Goal: Task Accomplishment & Management: Use online tool/utility

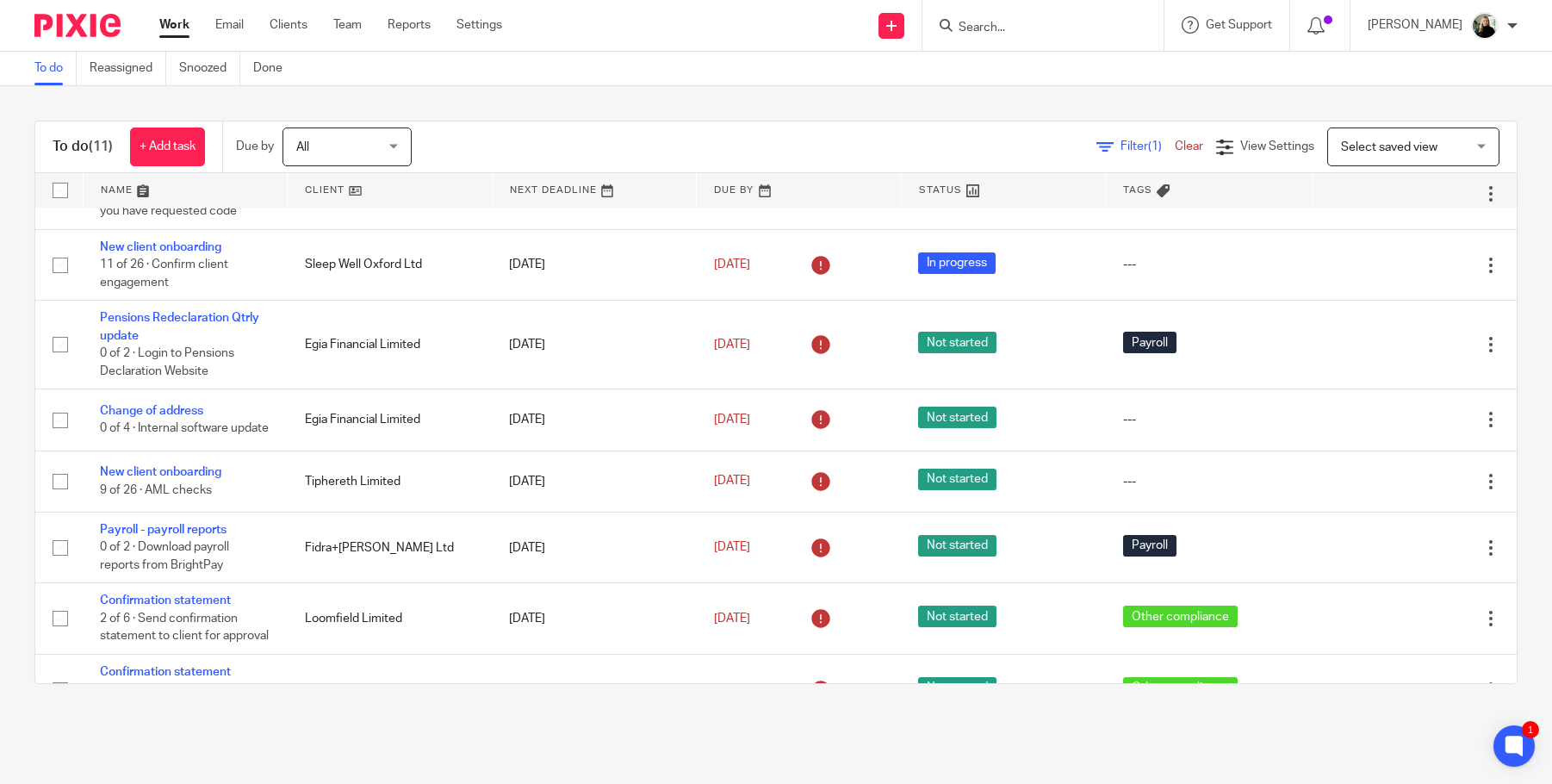
scroll to position [197, 0]
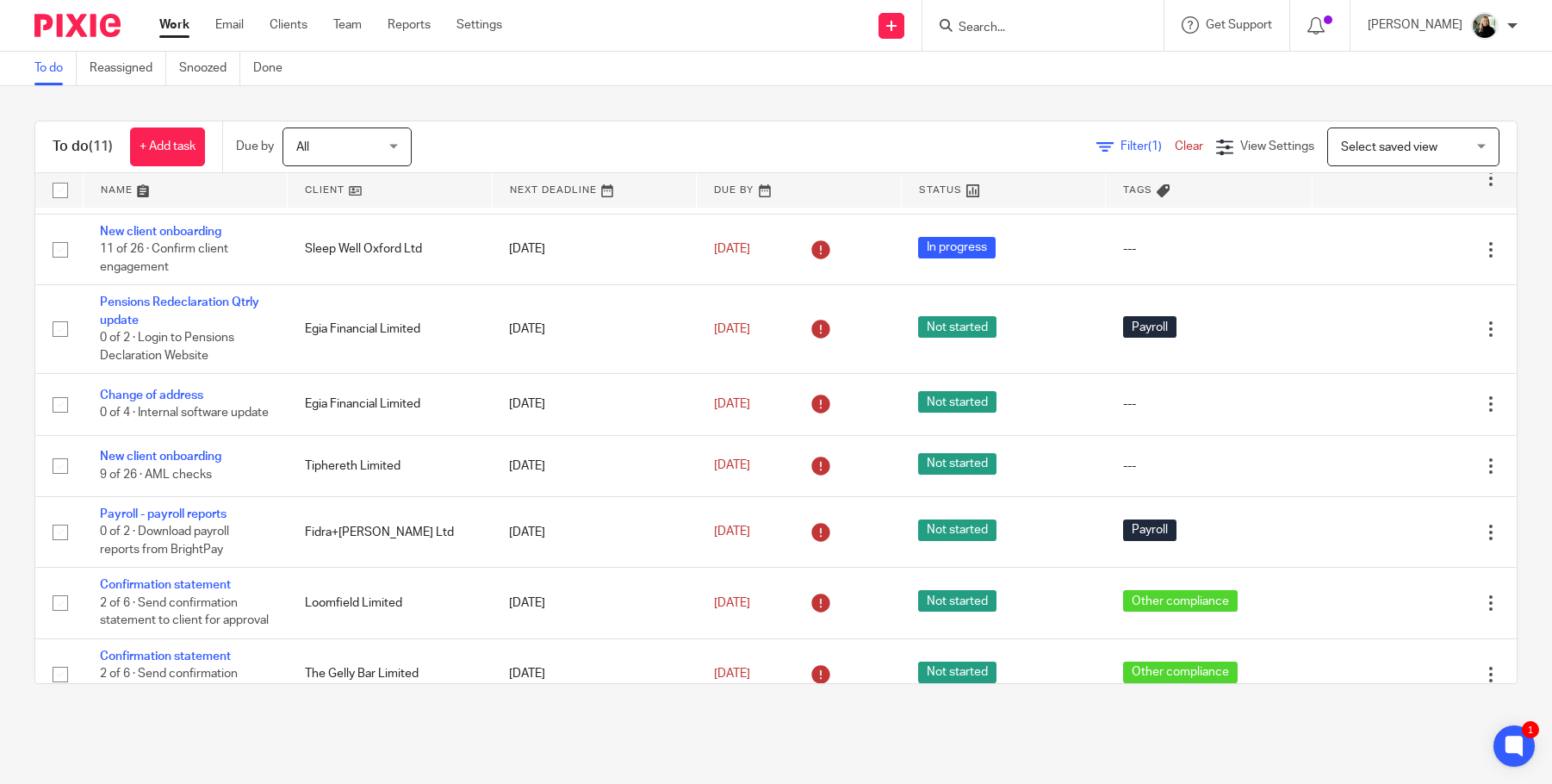
click at [177, 710] on td "Confirmation statement 1 of 6 · Companies House Check" at bounding box center [185, 745] width 205 height 71
click at [183, 721] on link "Confirmation statement" at bounding box center [166, 727] width 131 height 12
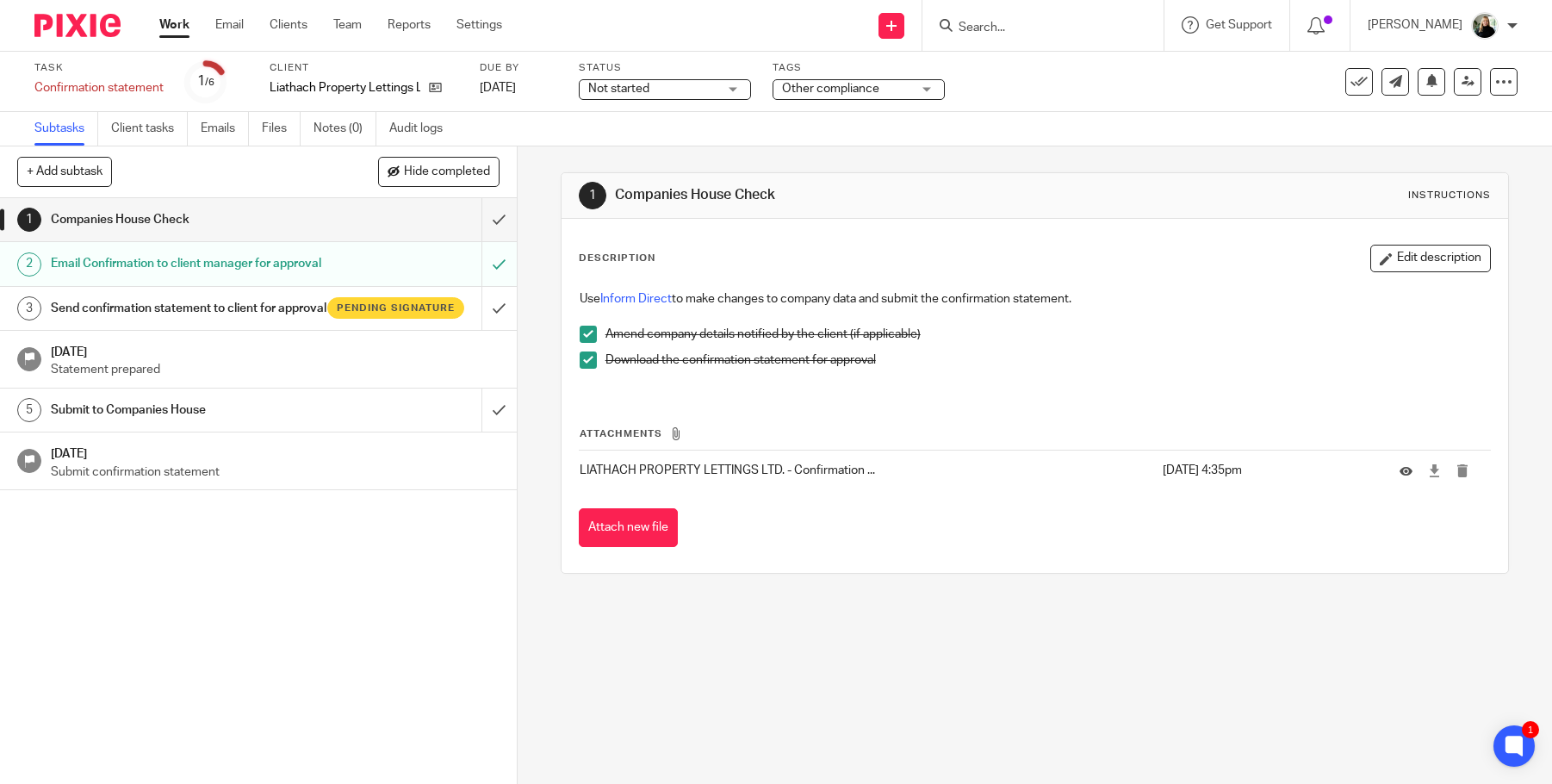
click at [171, 27] on link "Work" at bounding box center [175, 24] width 30 height 17
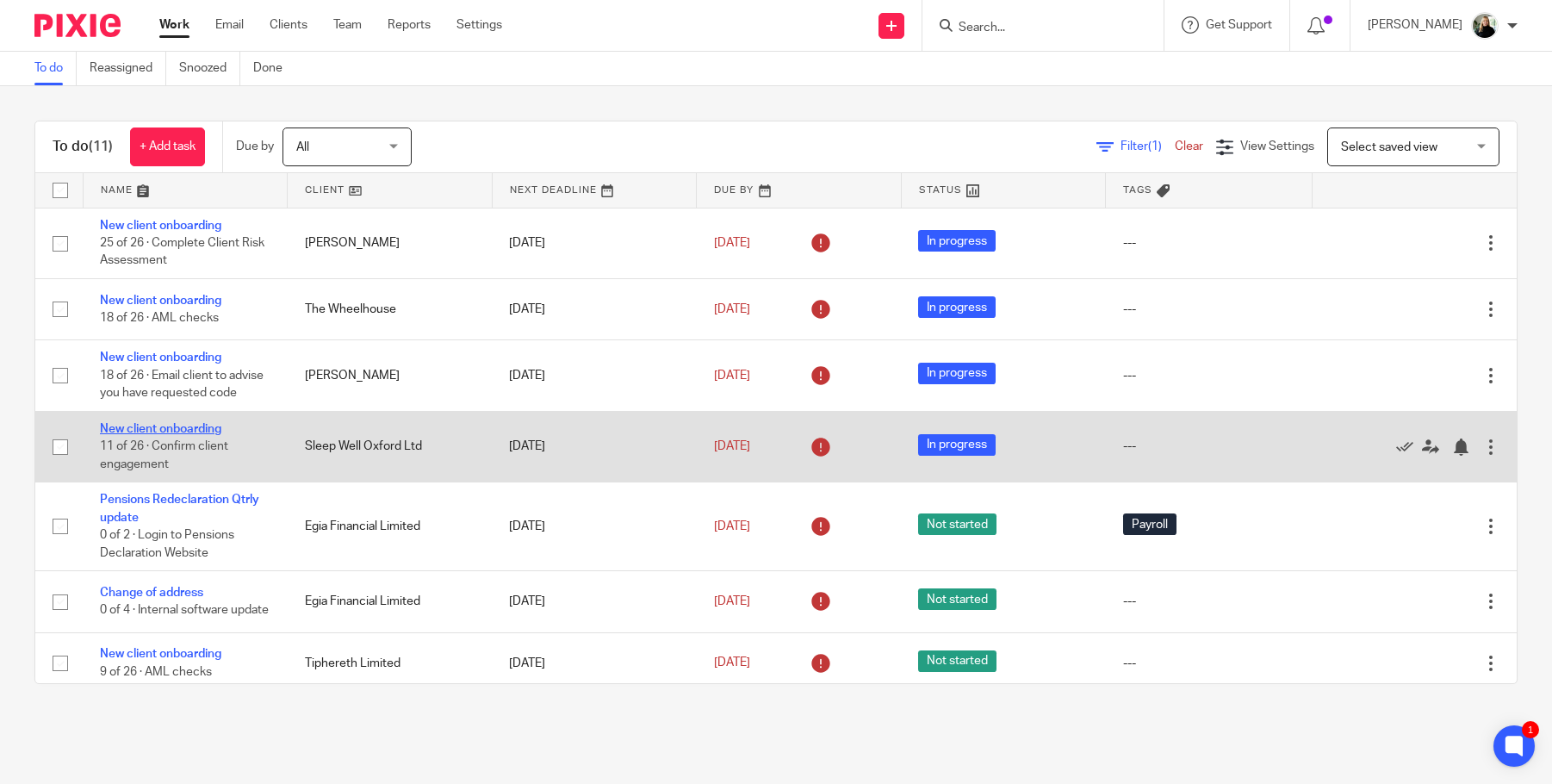
click at [154, 423] on link "New client onboarding" at bounding box center [161, 428] width 122 height 12
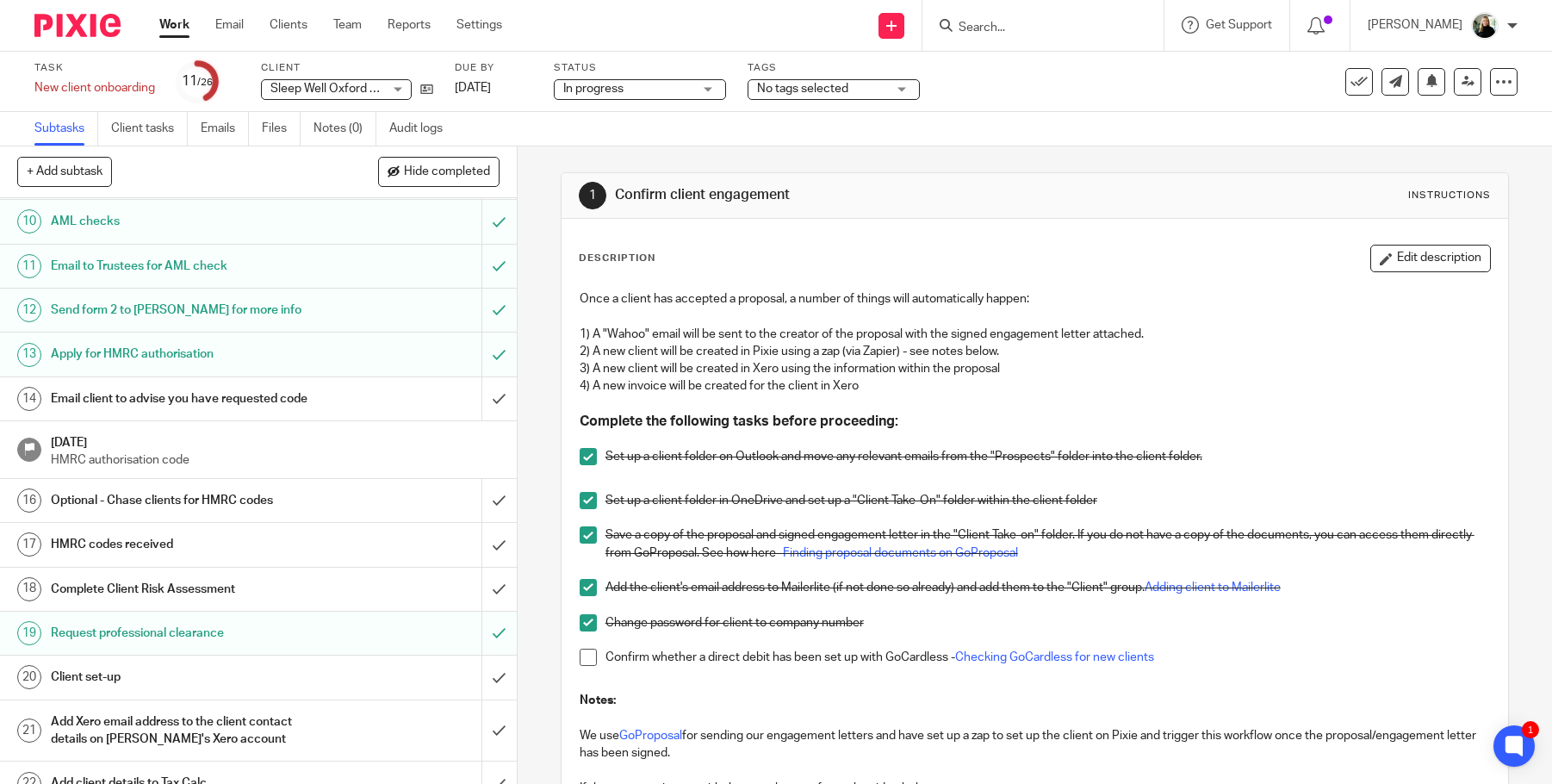
scroll to position [432, 0]
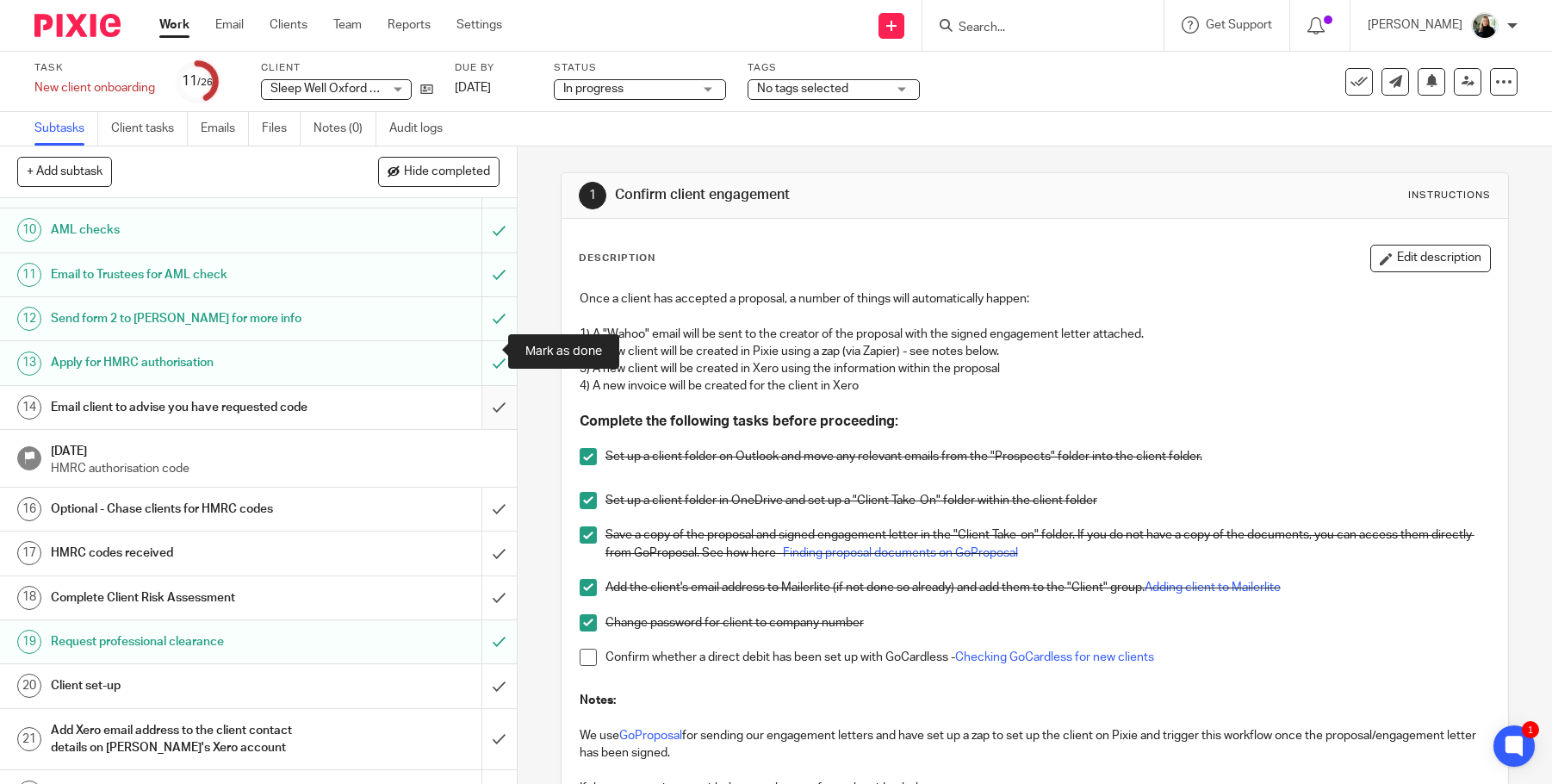
click at [479, 386] on input "submit" at bounding box center [258, 408] width 517 height 43
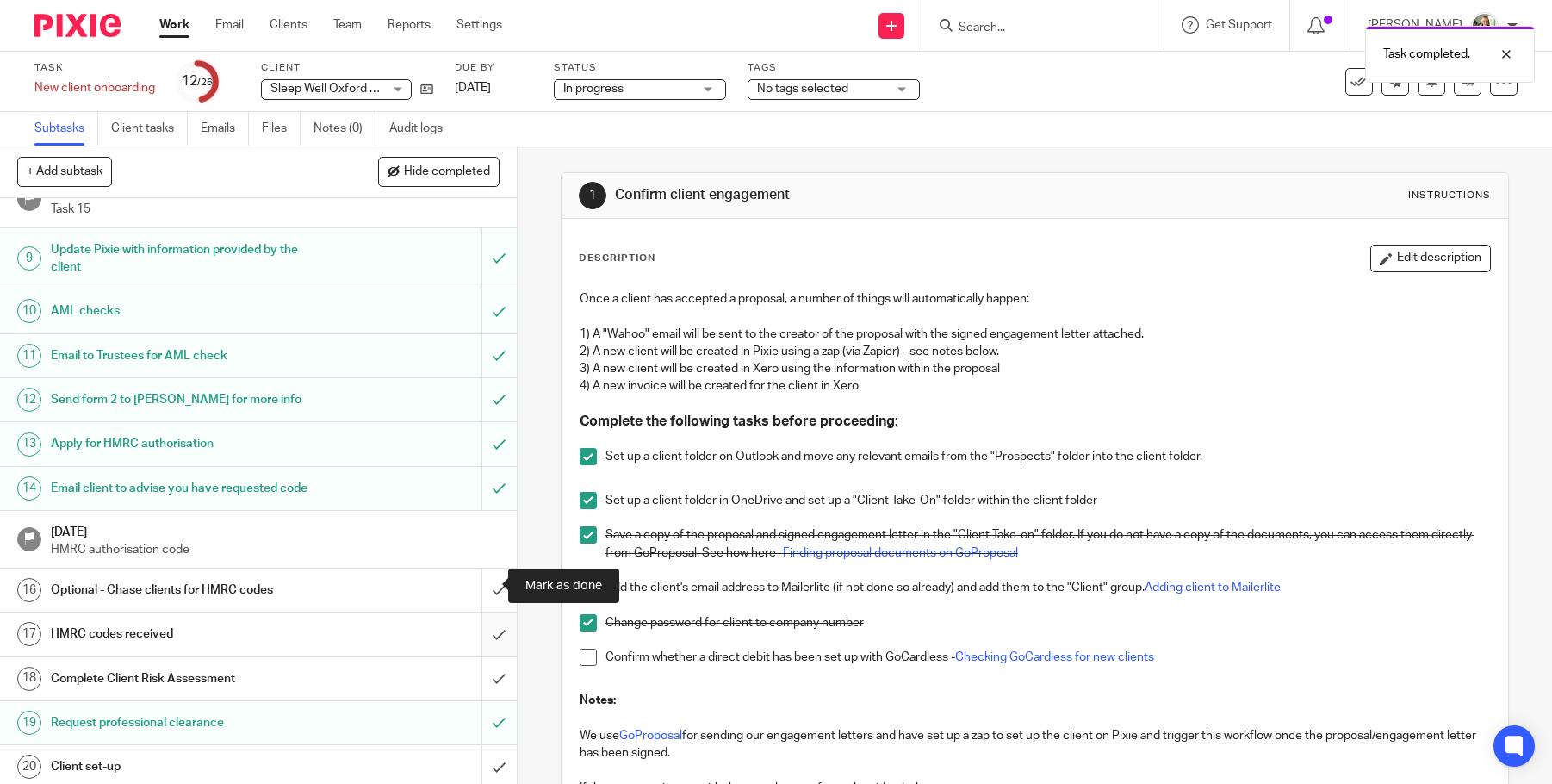
scroll to position [330, 0]
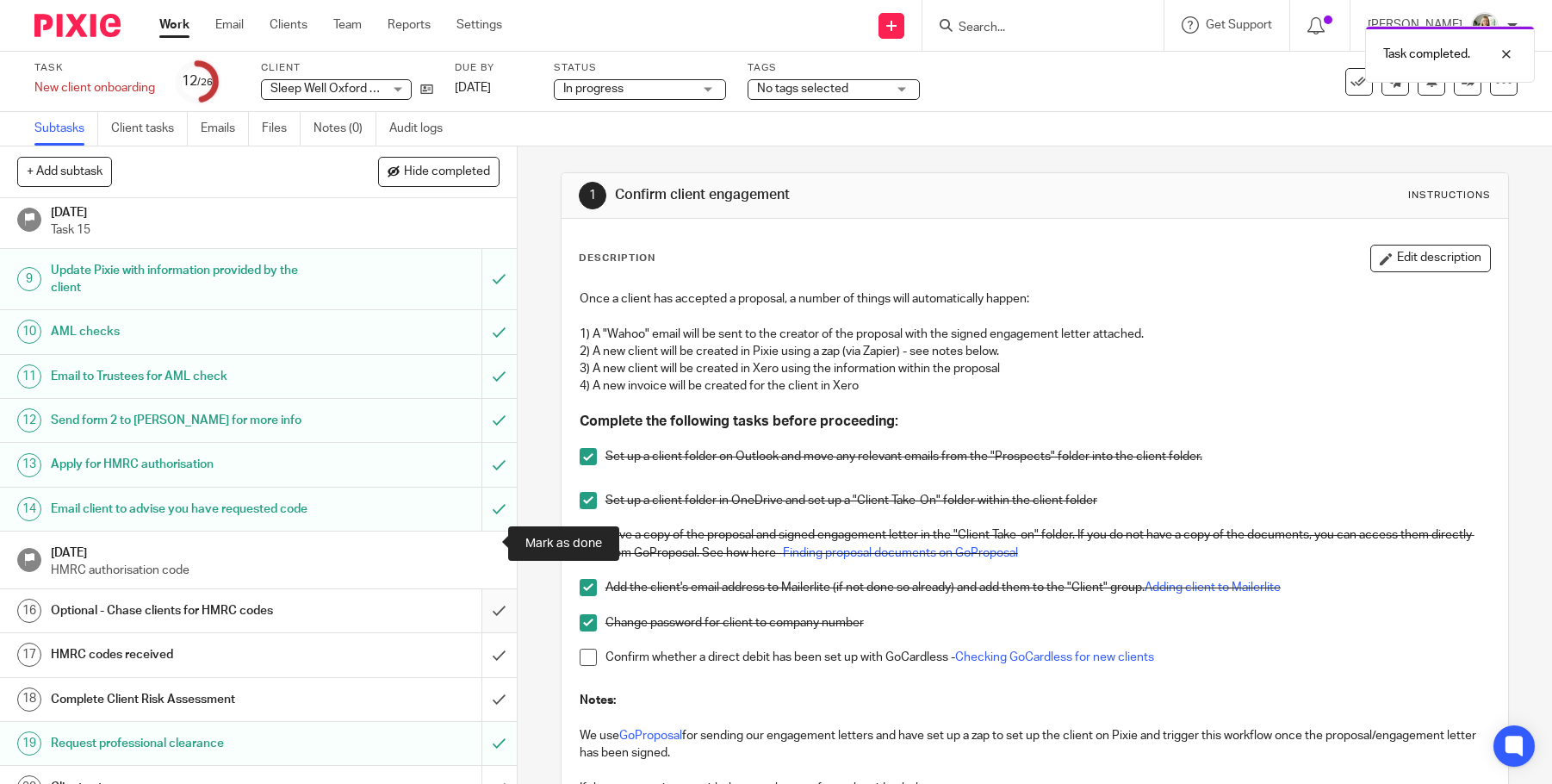
click at [485, 590] on input "submit" at bounding box center [258, 611] width 517 height 43
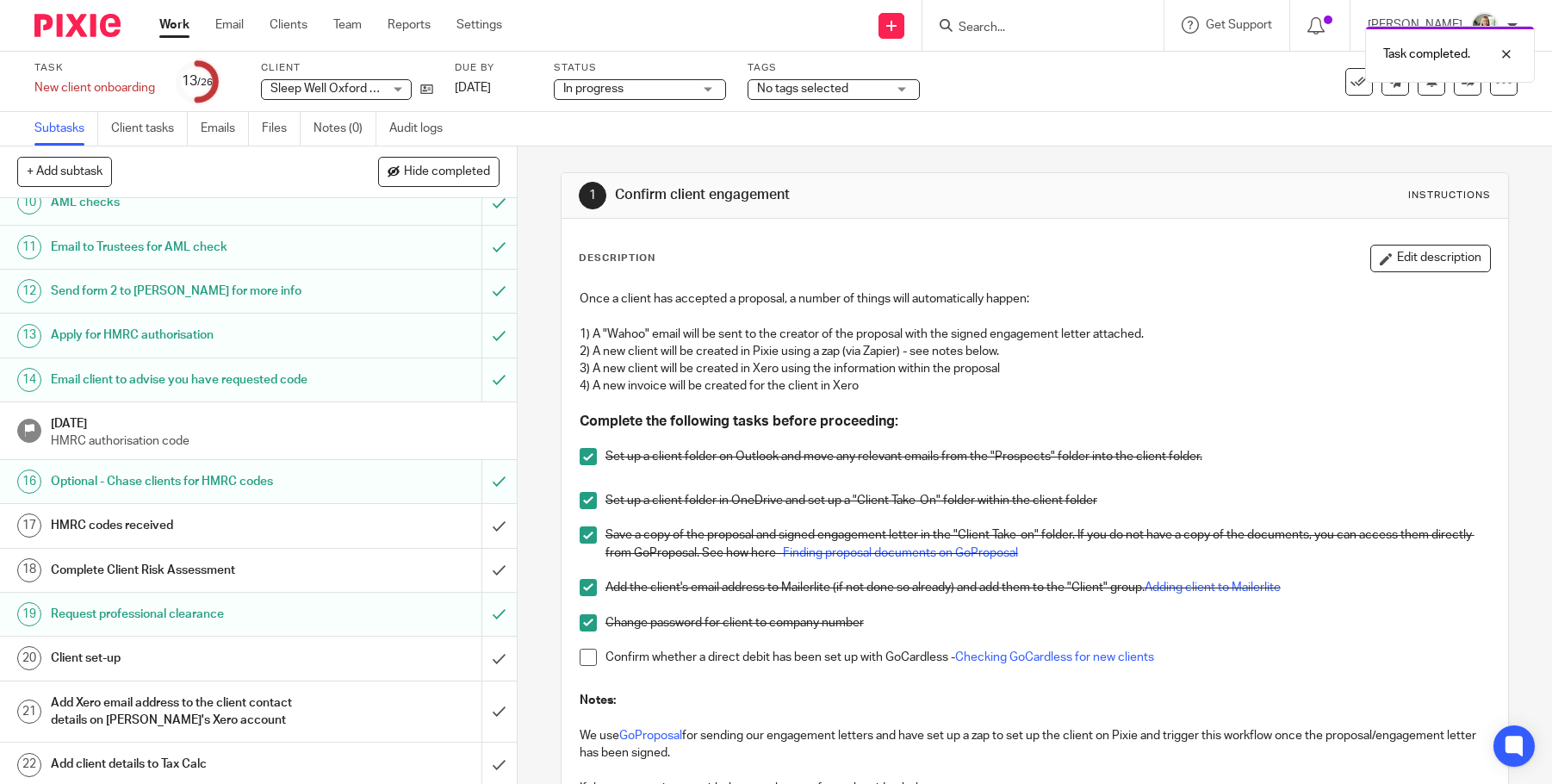
scroll to position [476, 0]
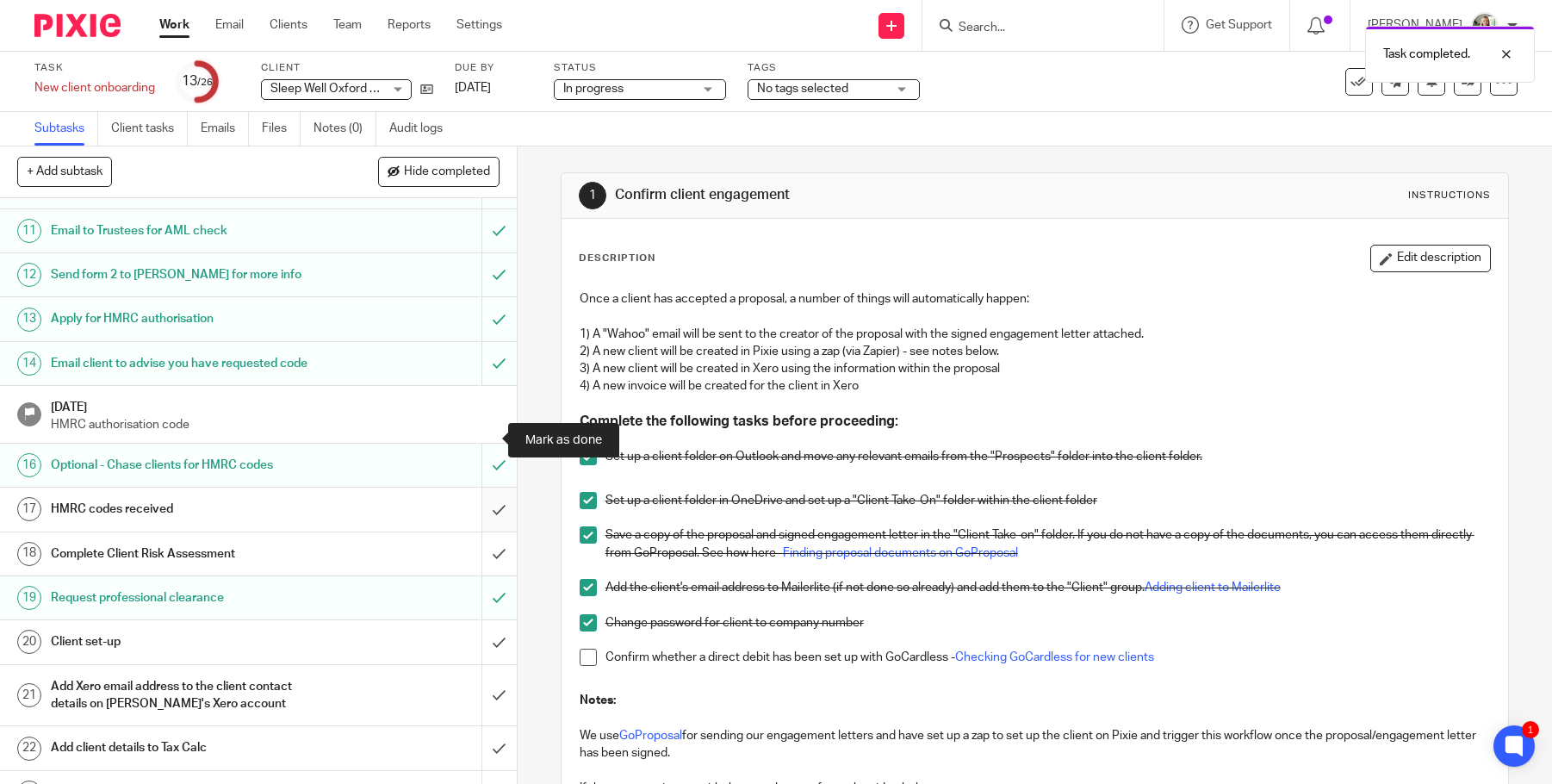
click at [479, 487] on input "submit" at bounding box center [258, 509] width 517 height 43
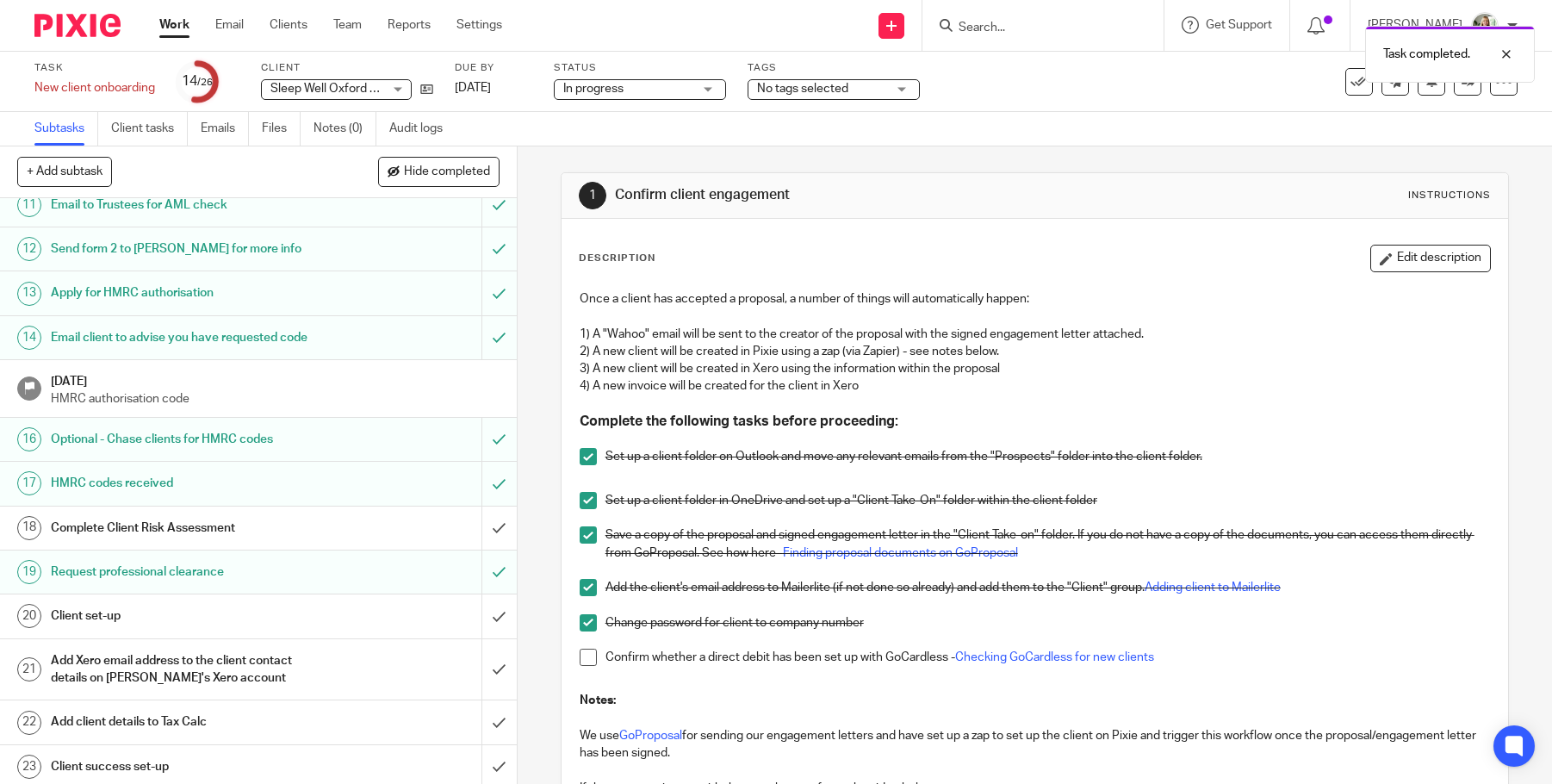
scroll to position [542, 0]
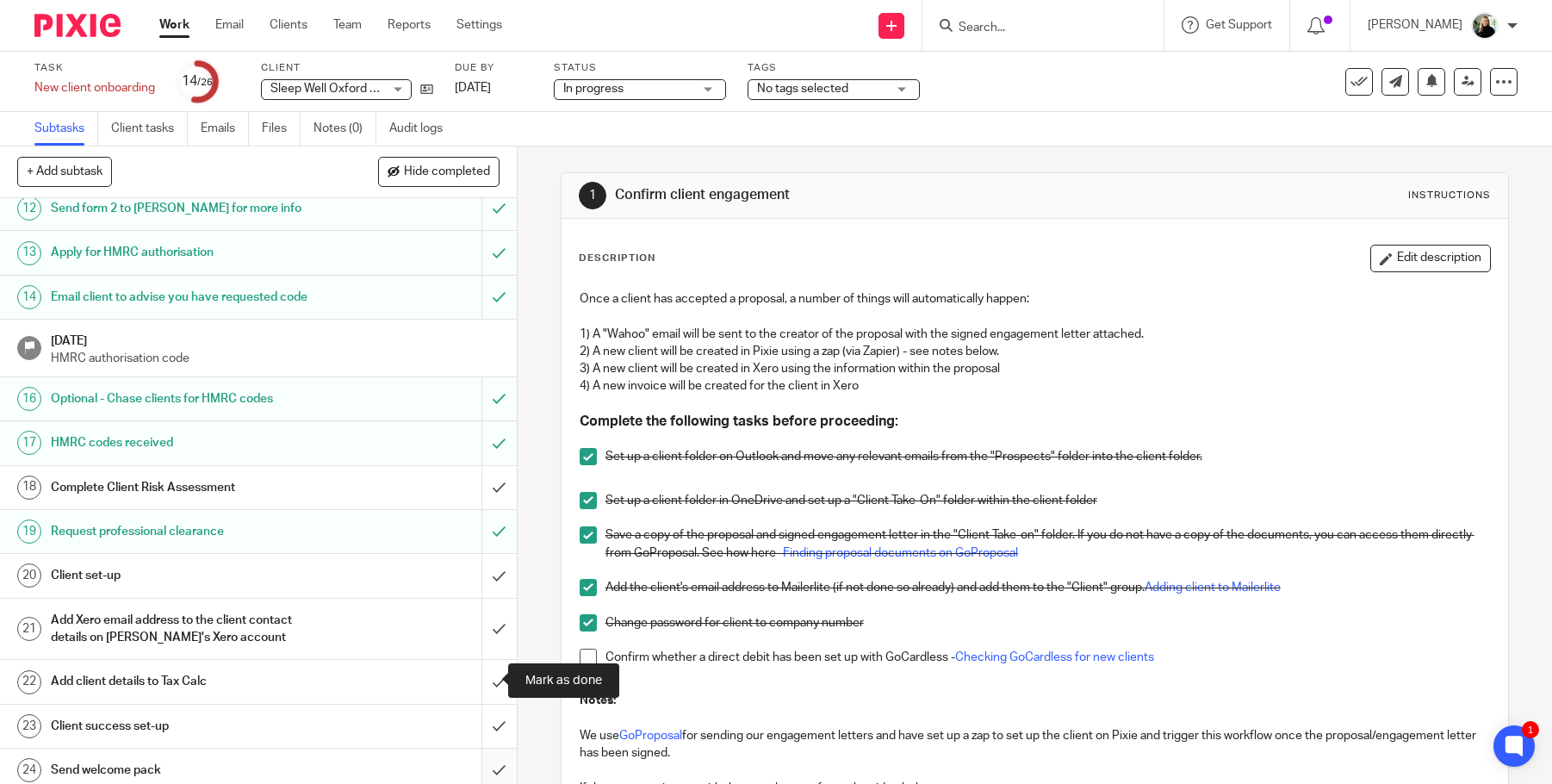
click at [479, 748] on input "submit" at bounding box center [258, 770] width 517 height 43
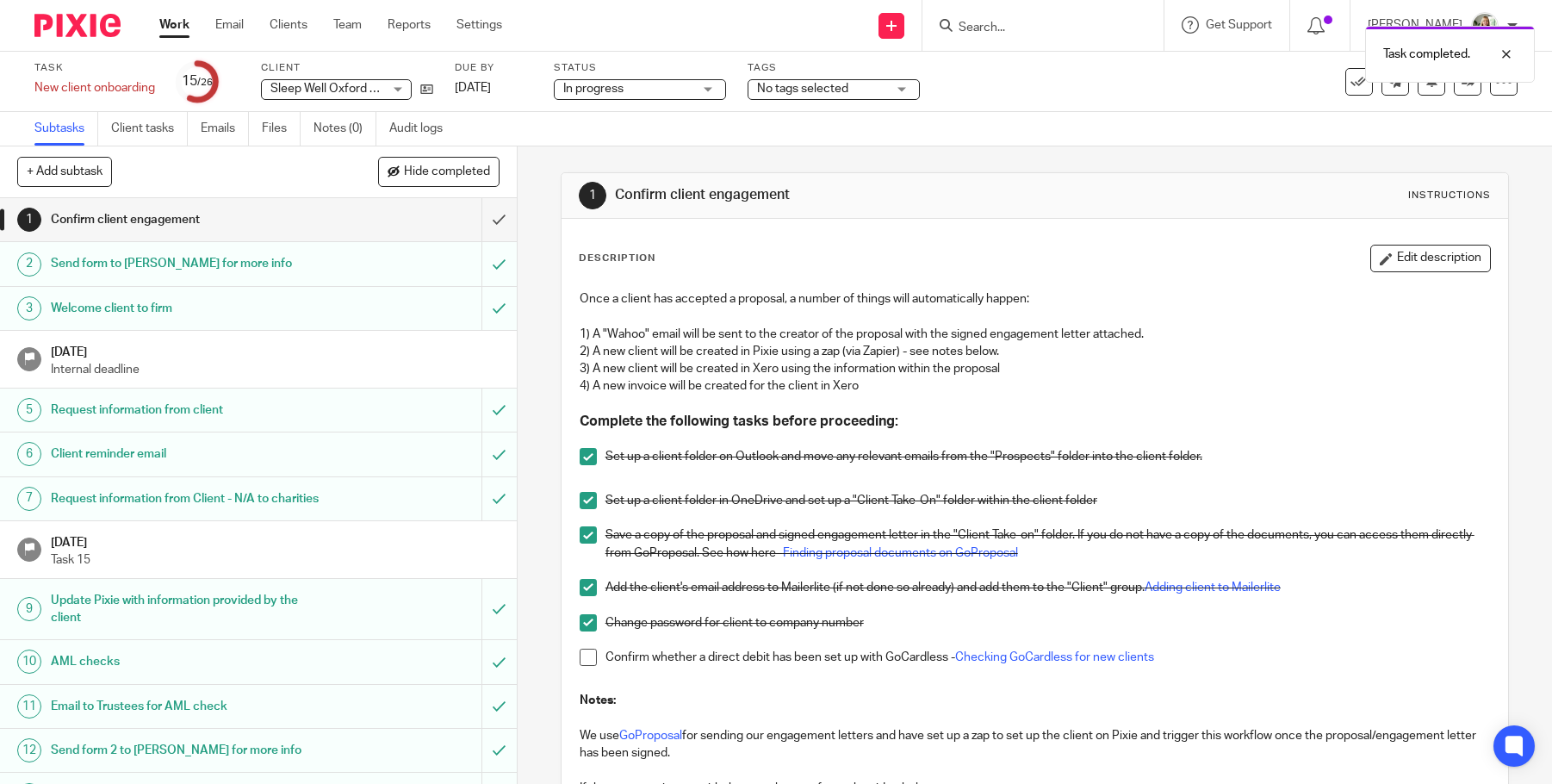
click at [165, 27] on link "Work" at bounding box center [175, 24] width 30 height 17
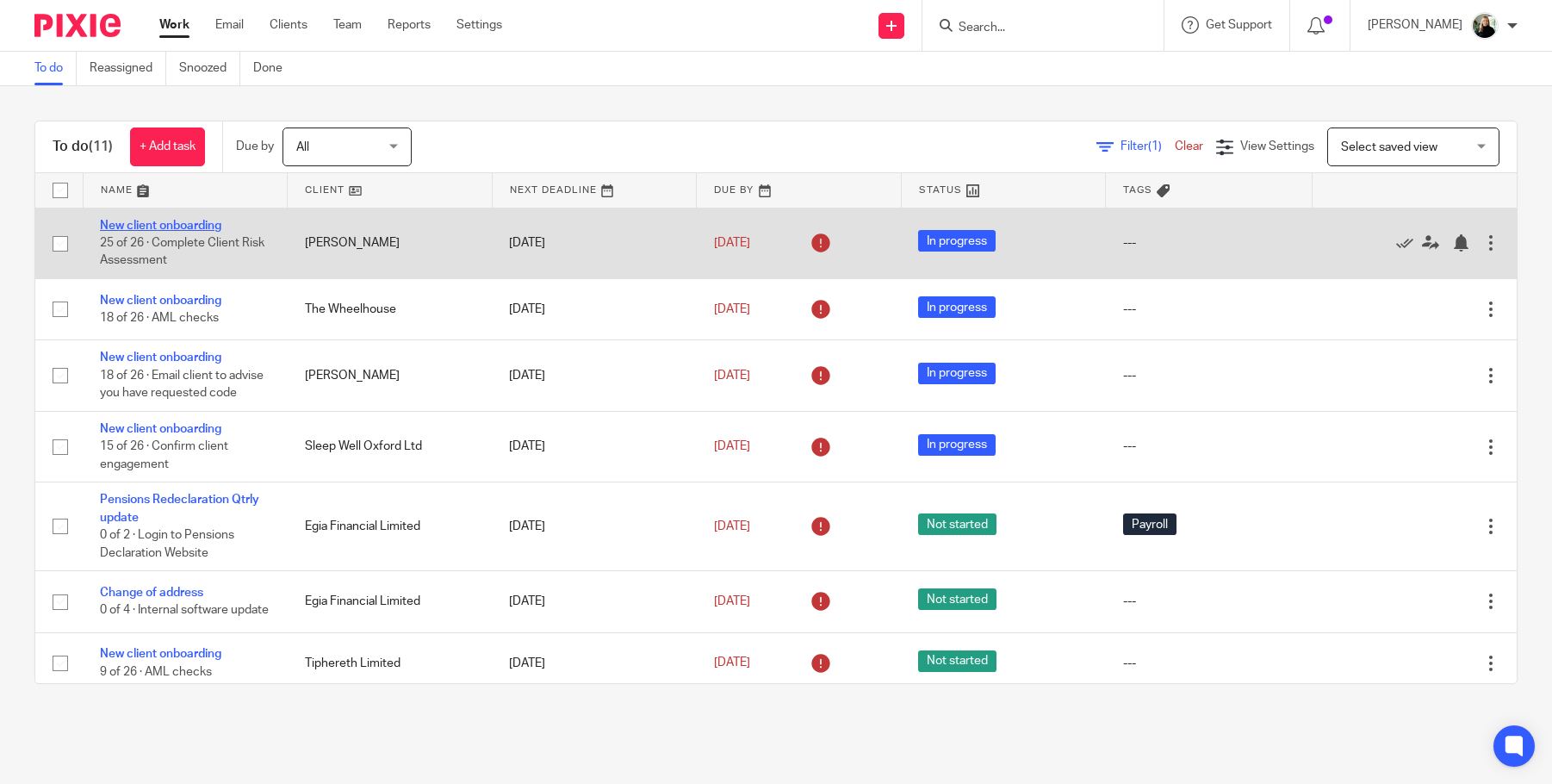
click at [174, 223] on link "New client onboarding" at bounding box center [161, 225] width 122 height 12
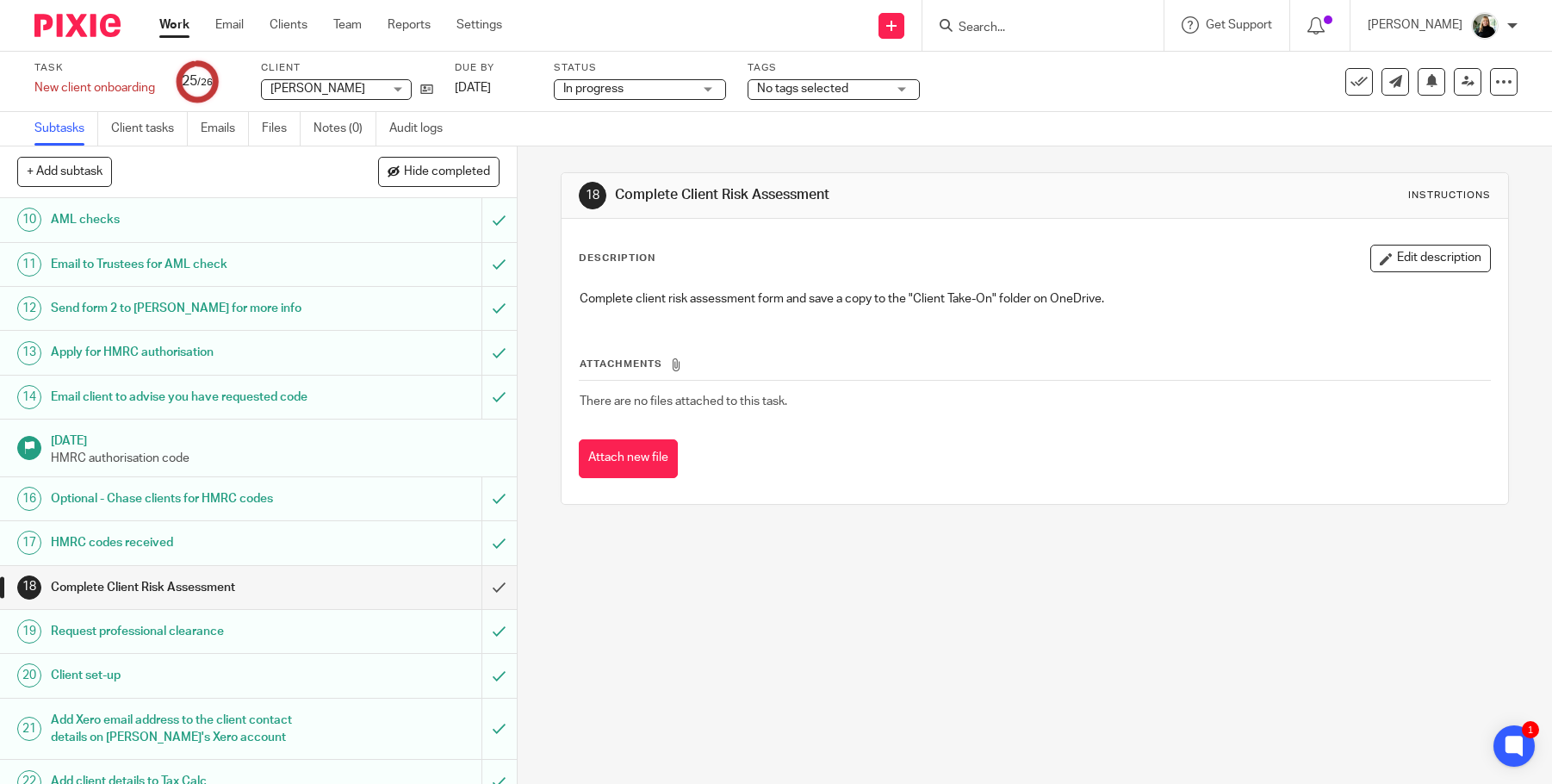
scroll to position [432, 0]
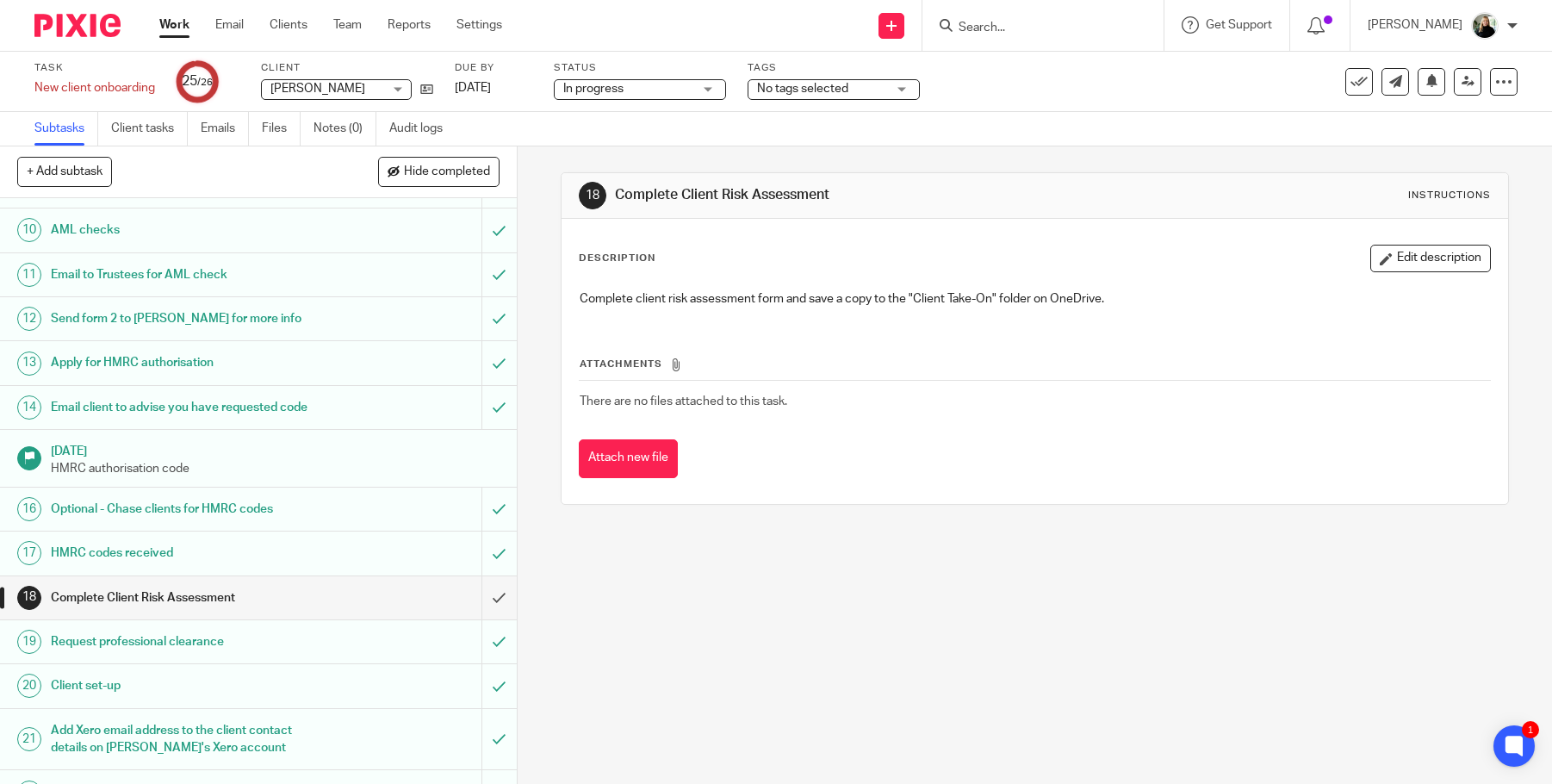
click at [389, 629] on div "Request professional clearance" at bounding box center [257, 642] width 413 height 26
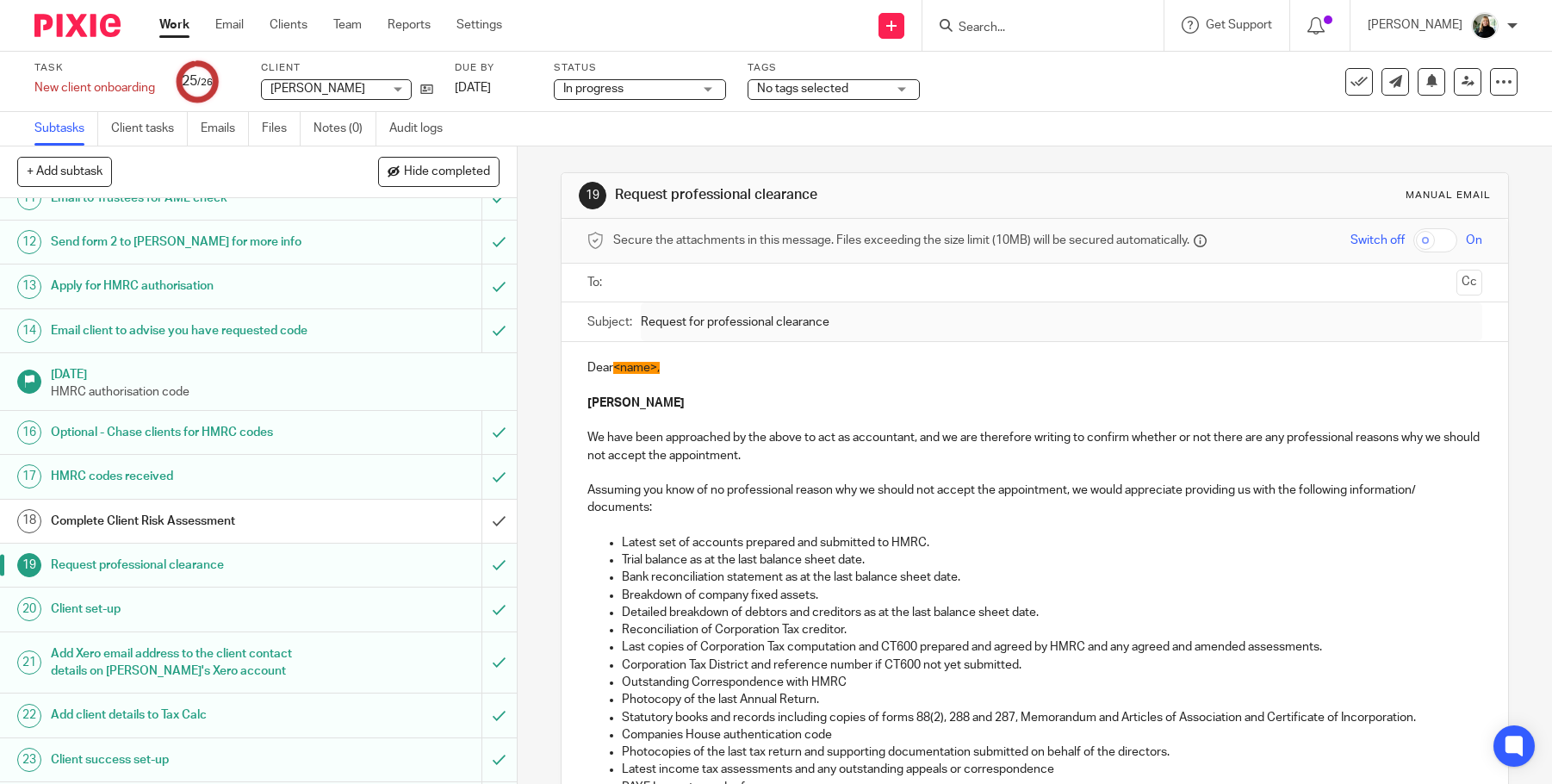
scroll to position [542, 0]
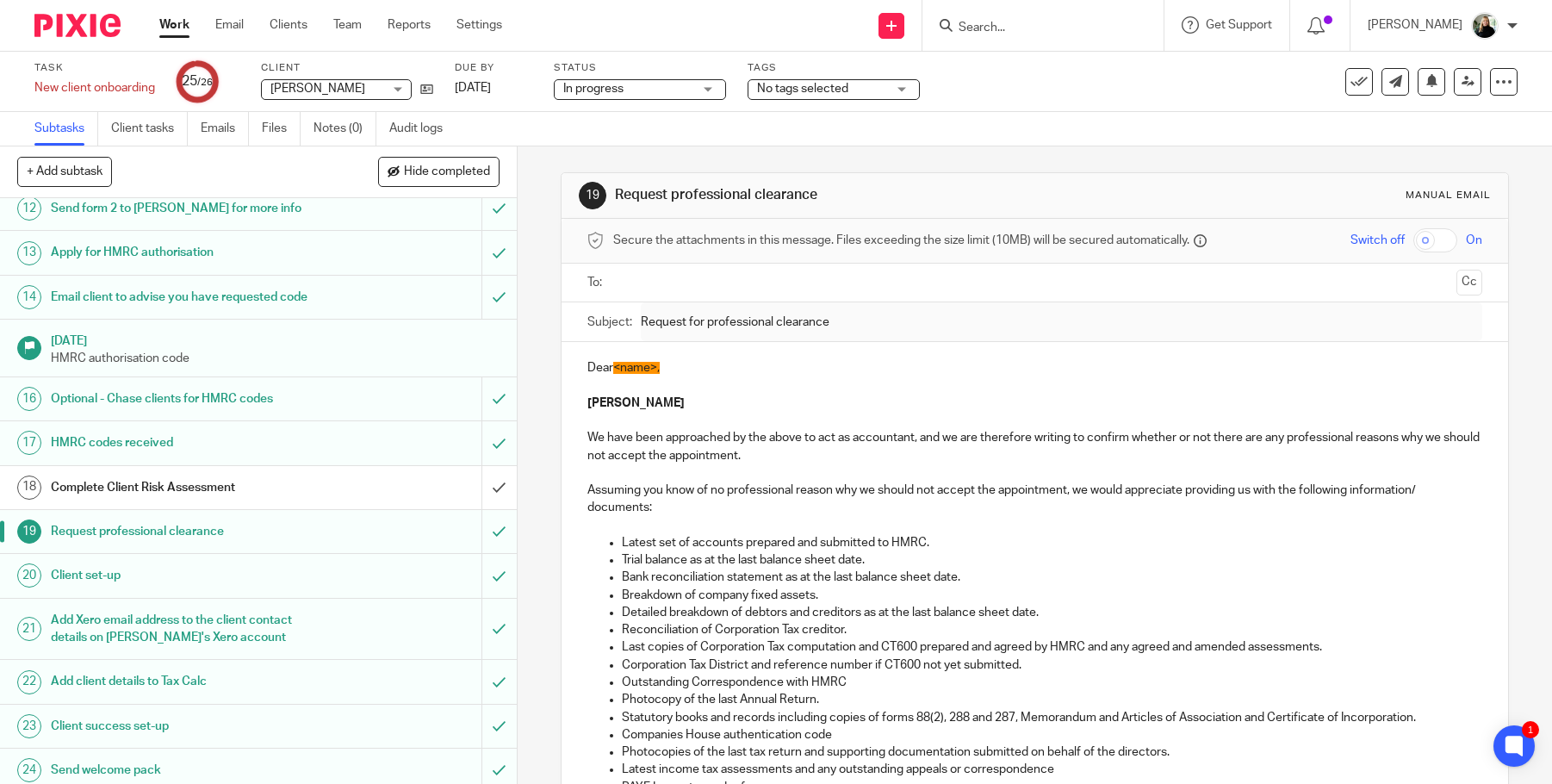
click at [167, 29] on link "Work" at bounding box center [175, 24] width 30 height 17
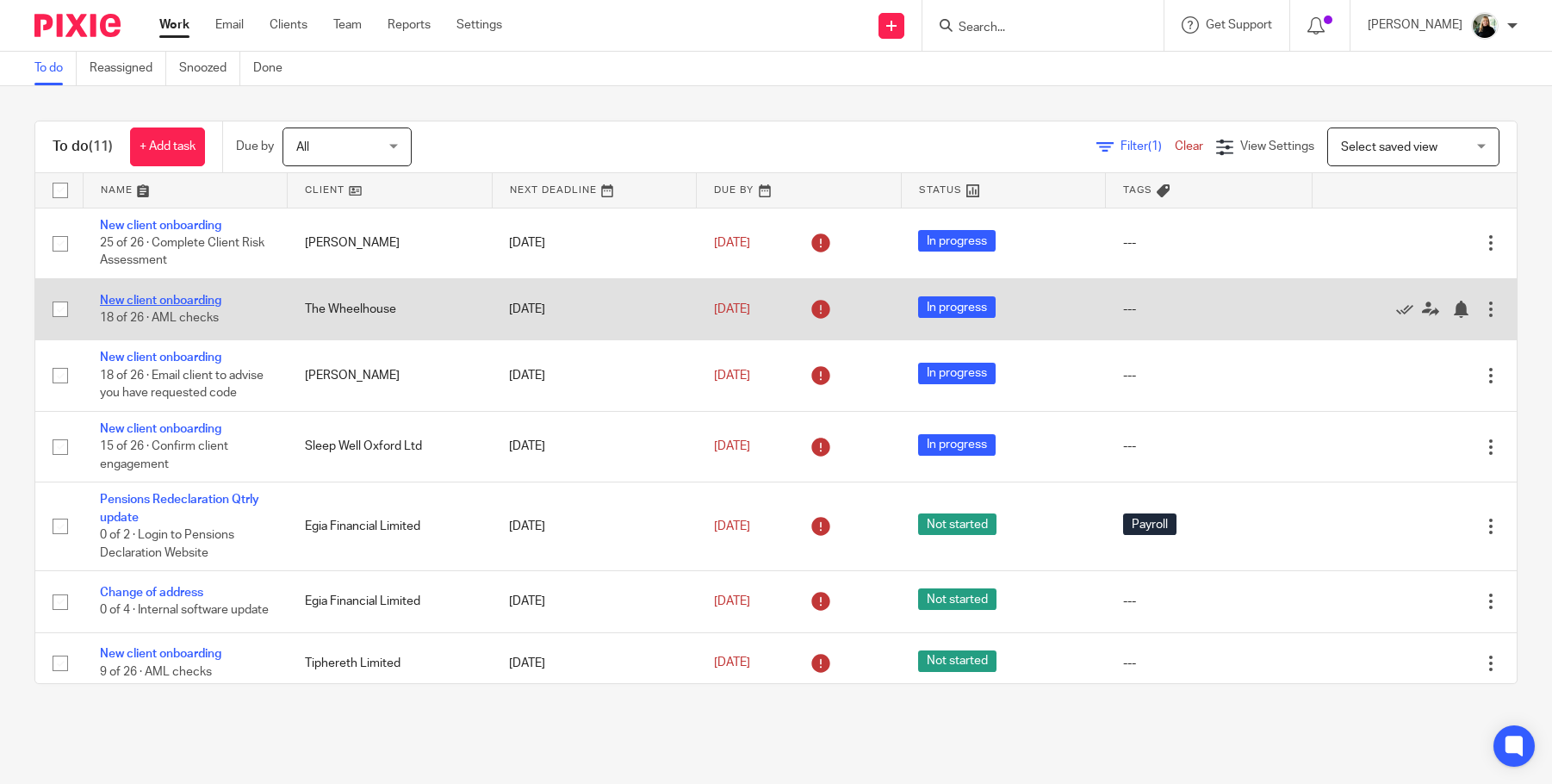
click at [173, 295] on link "New client onboarding" at bounding box center [161, 300] width 122 height 12
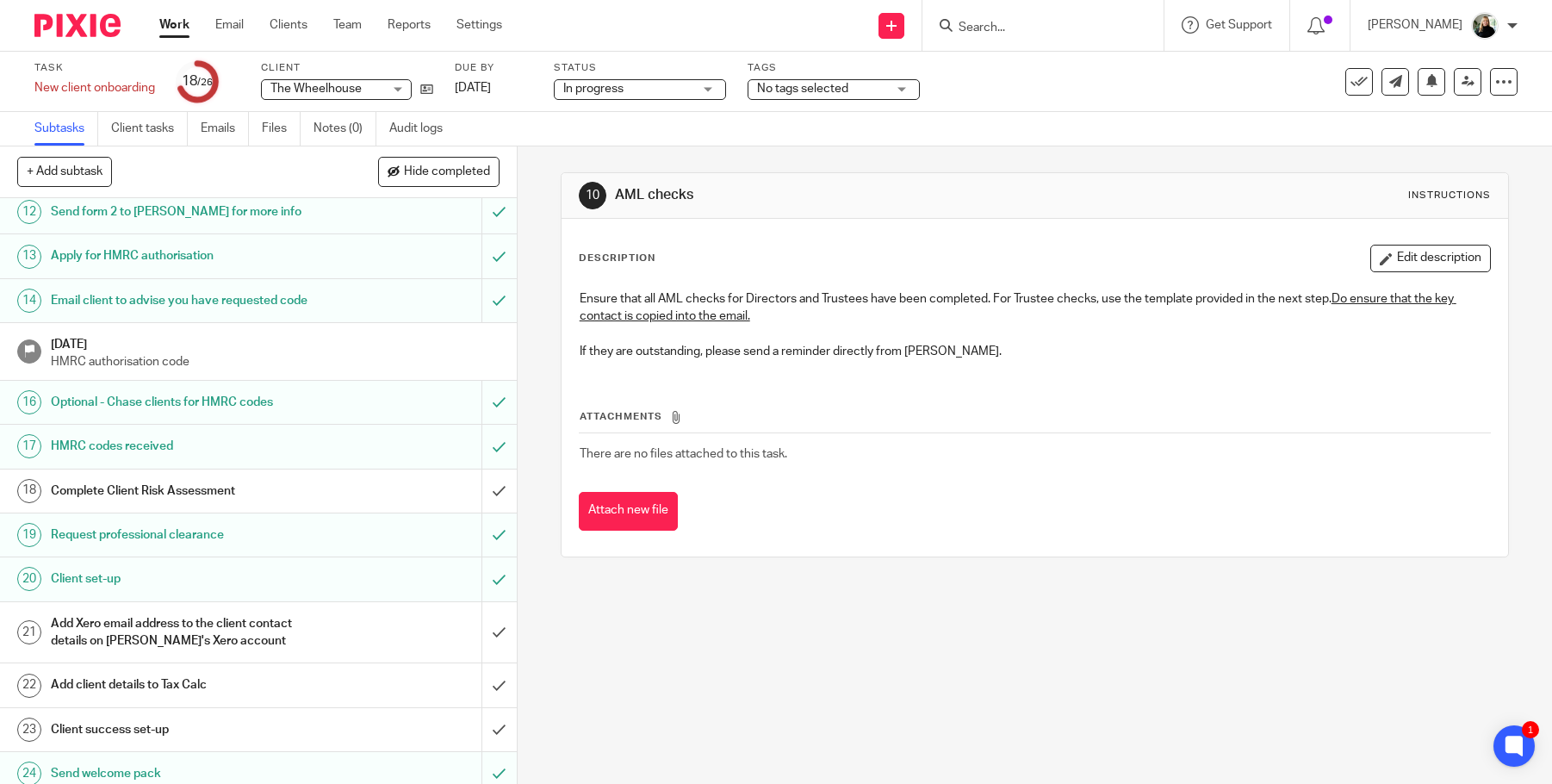
scroll to position [542, 0]
click at [176, 26] on link "Work" at bounding box center [175, 24] width 30 height 17
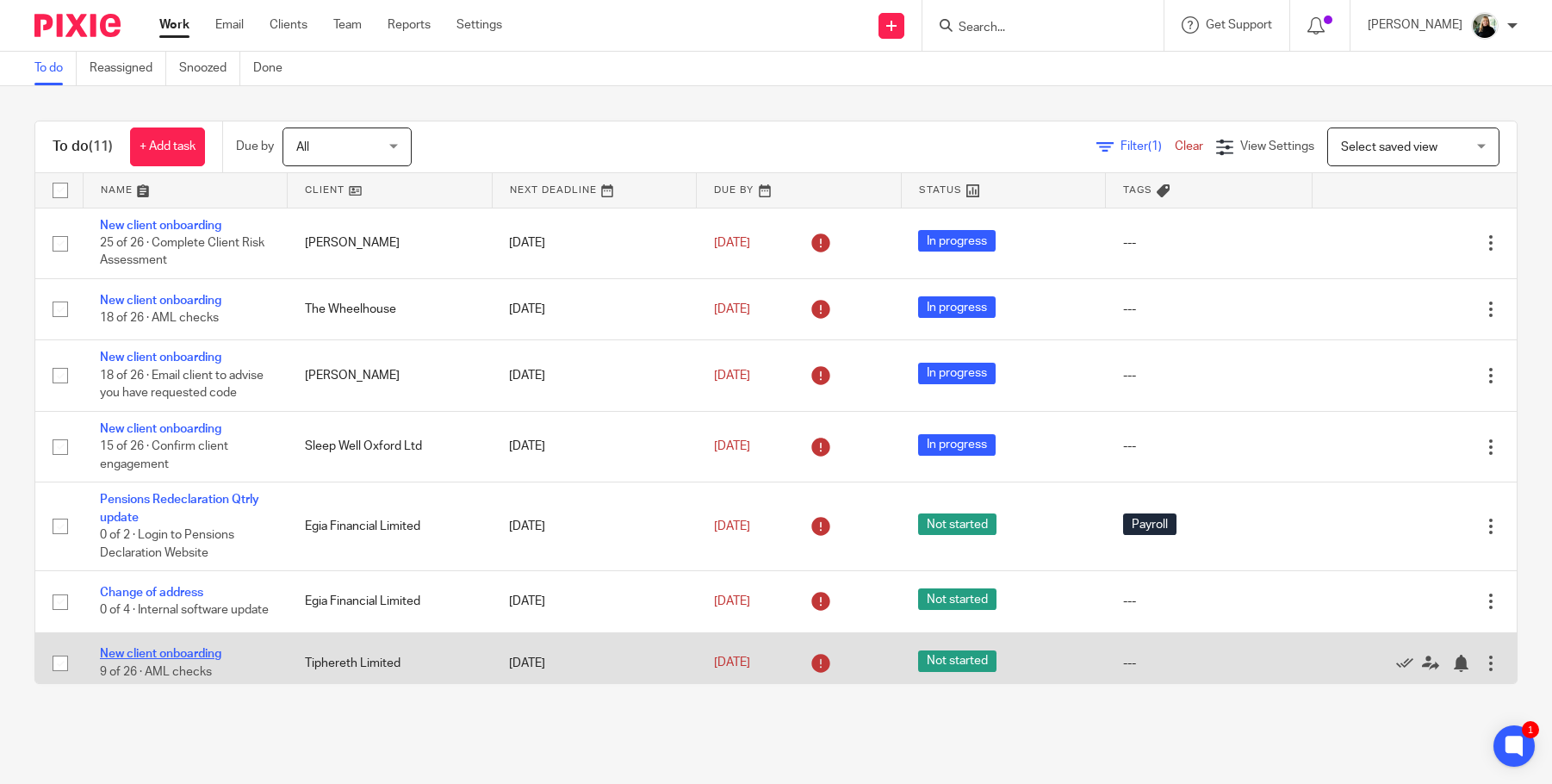
click at [149, 648] on link "New client onboarding" at bounding box center [161, 653] width 122 height 12
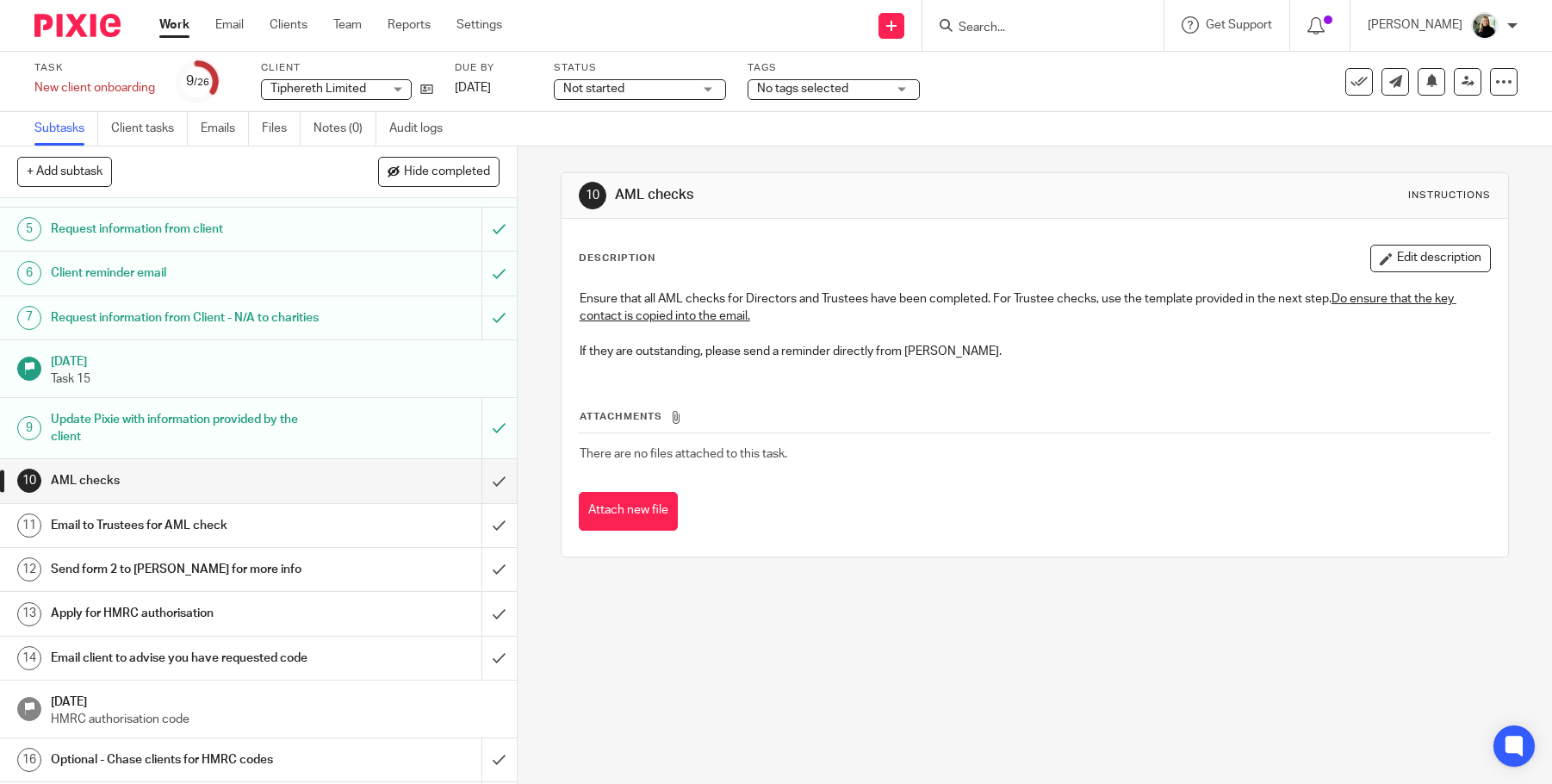
scroll to position [185, 0]
click at [135, 509] on h1 "Email to Trustees for AML check" at bounding box center [189, 521] width 276 height 26
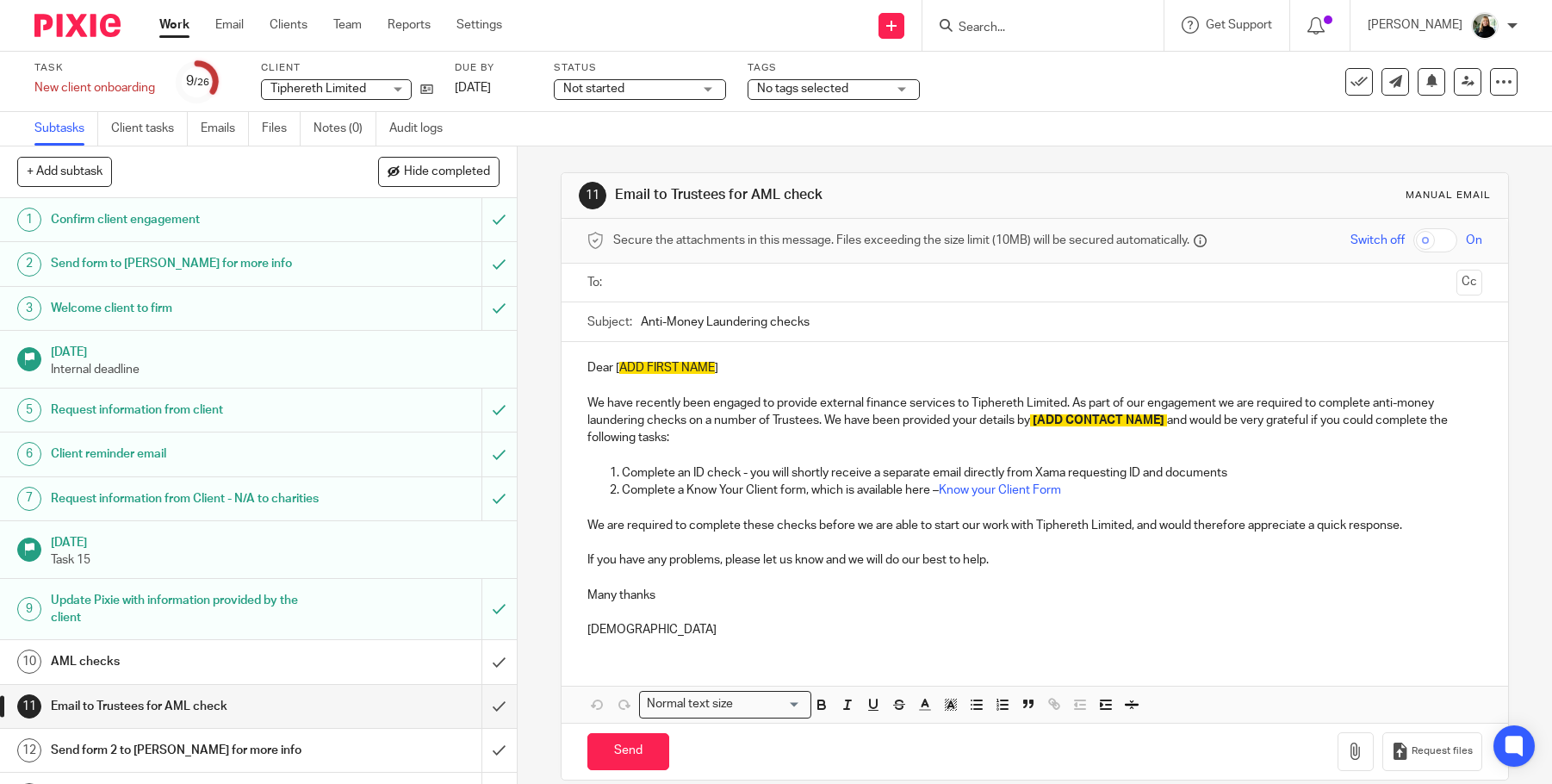
click at [777, 551] on p "If you have any problems, please let us know and we will do our best to help." at bounding box center [1035, 559] width 895 height 17
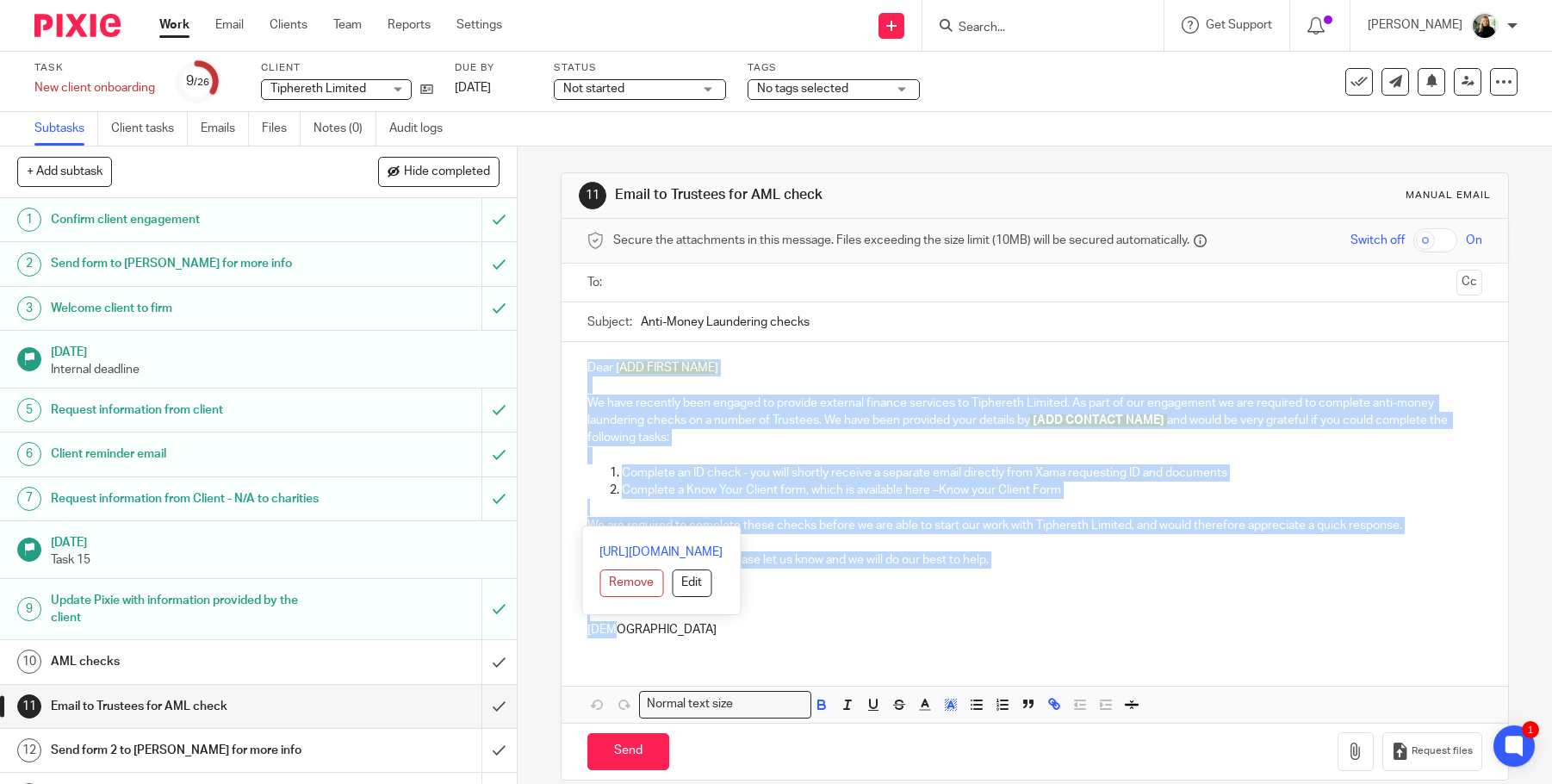
drag, startPoint x: 664, startPoint y: 512, endPoint x: 585, endPoint y: 339, distance: 190.2
click at [585, 342] on div "Dear [ ADD FIRST NAME ] We have recently been engaged to provide external finan…" at bounding box center [1035, 496] width 946 height 309
copy div "Dear [ ADD FIRST NAME ] We have recently been engaged to provide external finan…"
click at [757, 342] on div "Dear [ ADD FIRST NAME ] We have recently been engaged to provide external finan…" at bounding box center [1035, 496] width 946 height 309
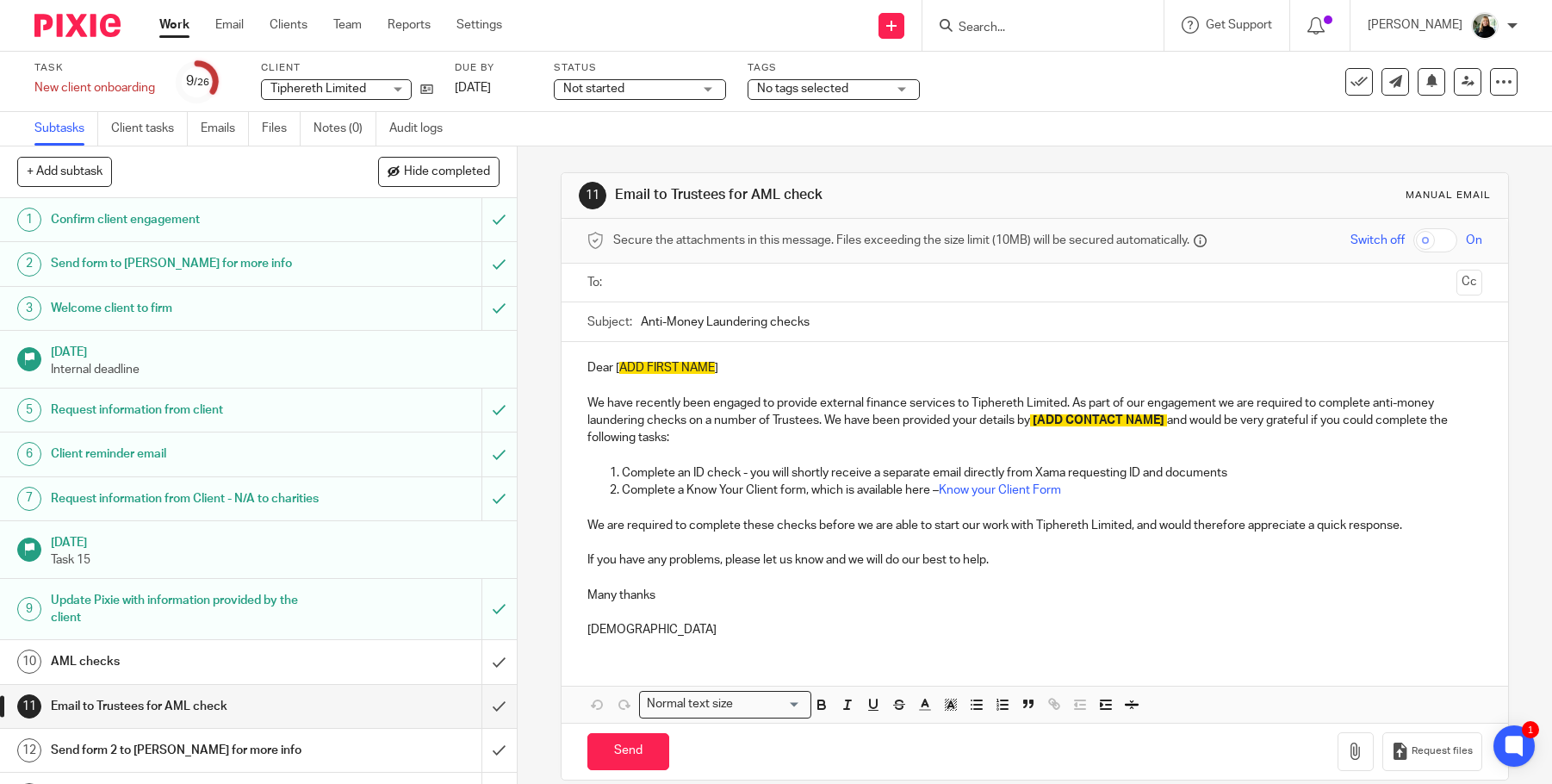
click at [754, 376] on p at bounding box center [1035, 384] width 895 height 17
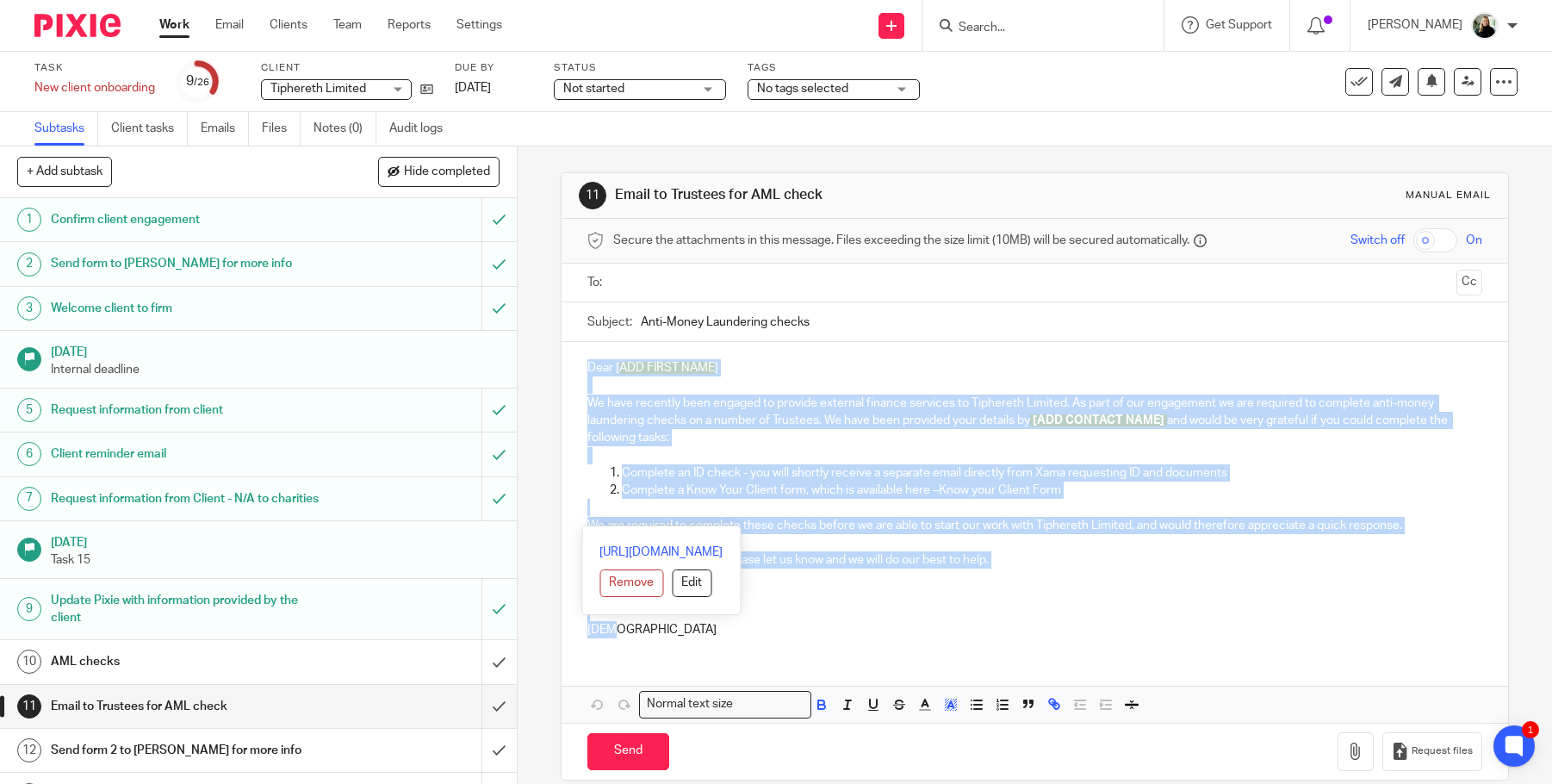
drag, startPoint x: 645, startPoint y: 540, endPoint x: 562, endPoint y: 330, distance: 225.8
click at [562, 342] on div "Dear [ ADD FIRST NAME ] We have recently been engaged to provide external finan…" at bounding box center [1035, 496] width 946 height 309
copy div "Dear [ ADD FIRST NAME ] We have recently been engaged to provide external finan…"
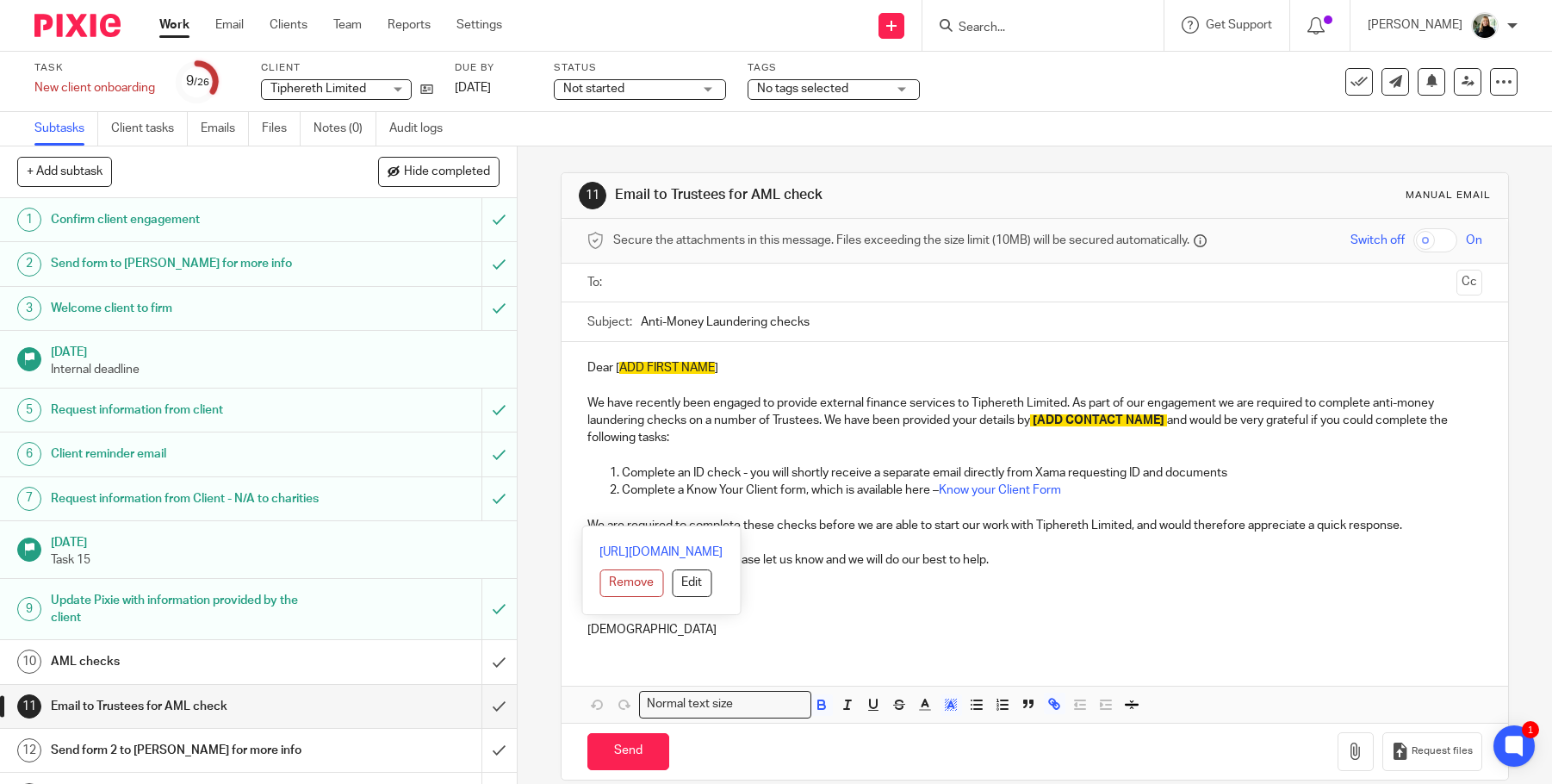
click at [859, 719] on div "11 Email to Trustees for AML check Manual email Secure the attachments in this …" at bounding box center [1035, 464] width 1035 height 637
